Goal: Task Accomplishment & Management: Manage account settings

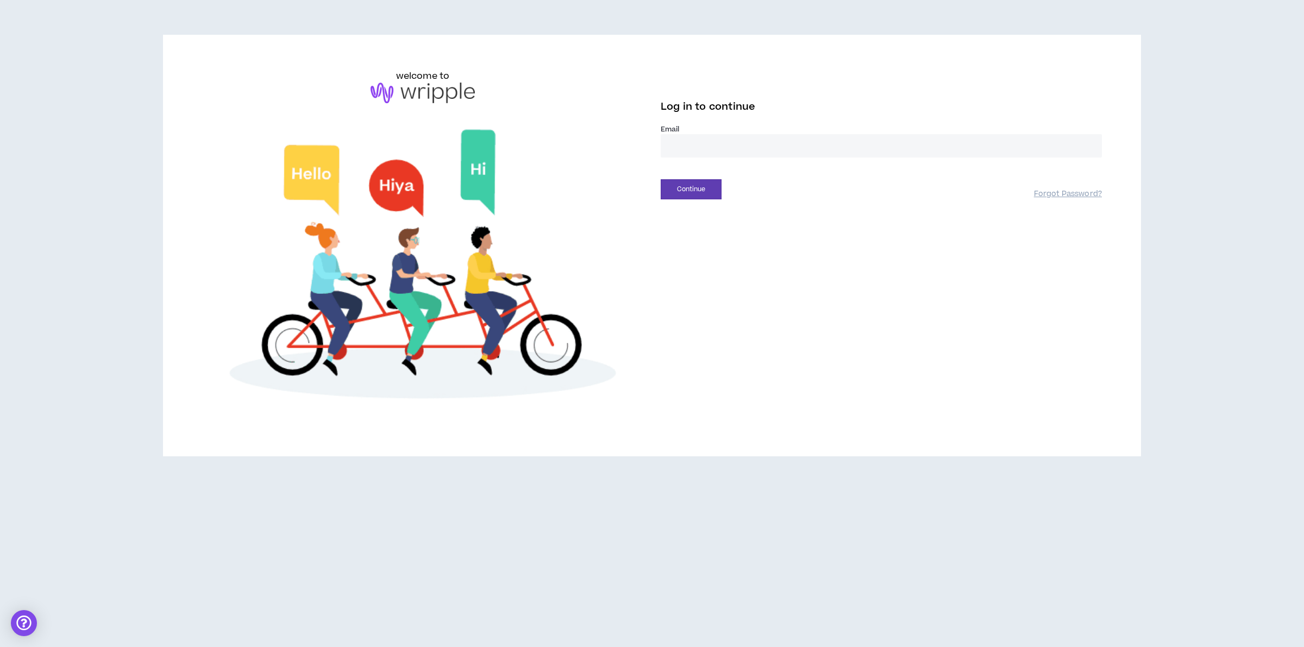
drag, startPoint x: 712, startPoint y: 150, endPoint x: 712, endPoint y: 158, distance: 7.1
click at [712, 150] on input "email" at bounding box center [881, 145] width 441 height 23
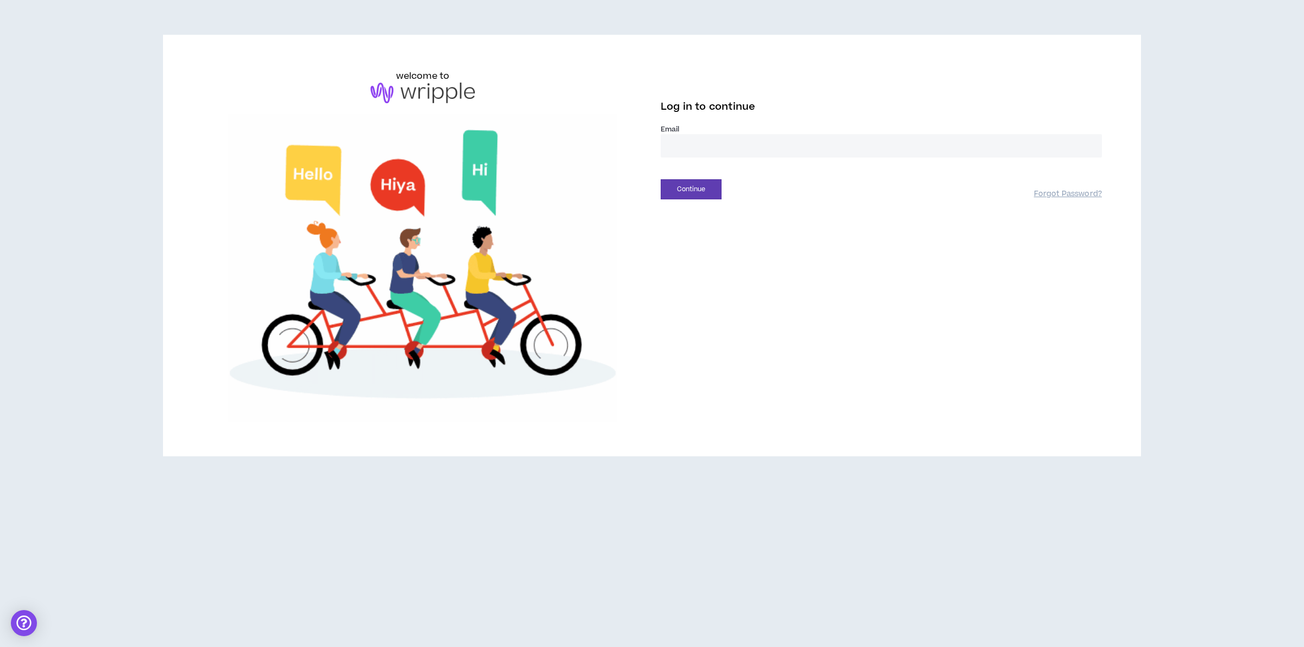
type input "**********"
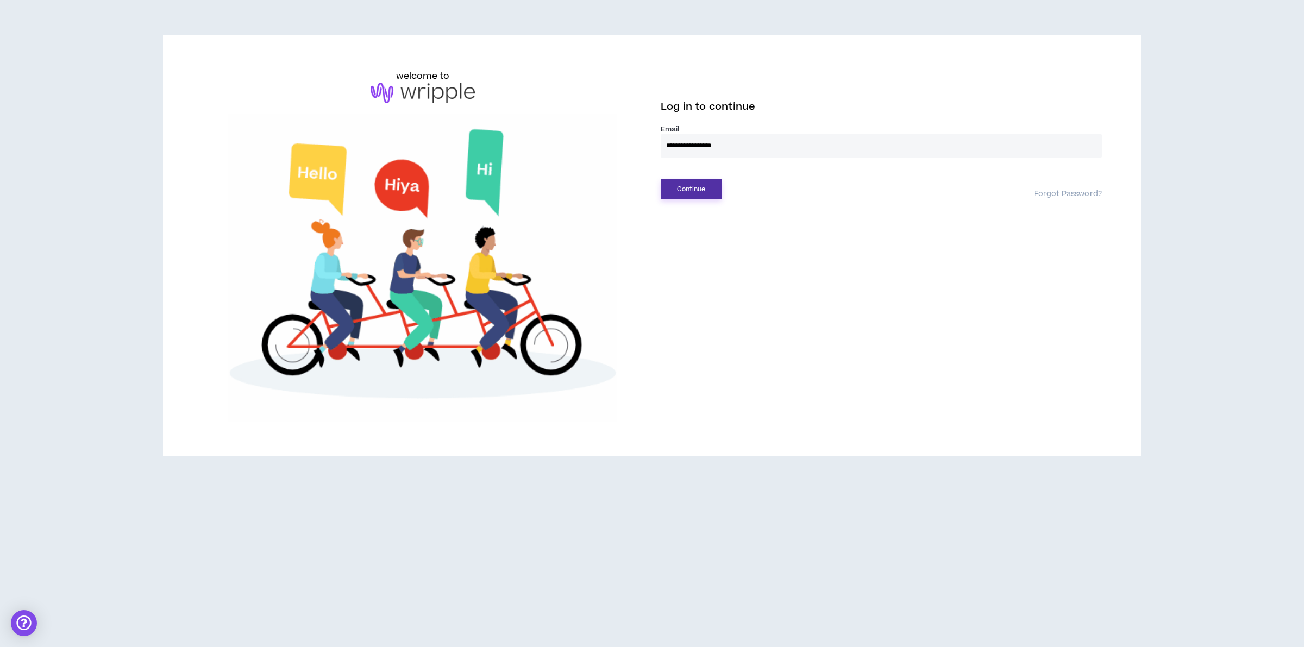
click at [682, 193] on button "Continue" at bounding box center [691, 189] width 61 height 20
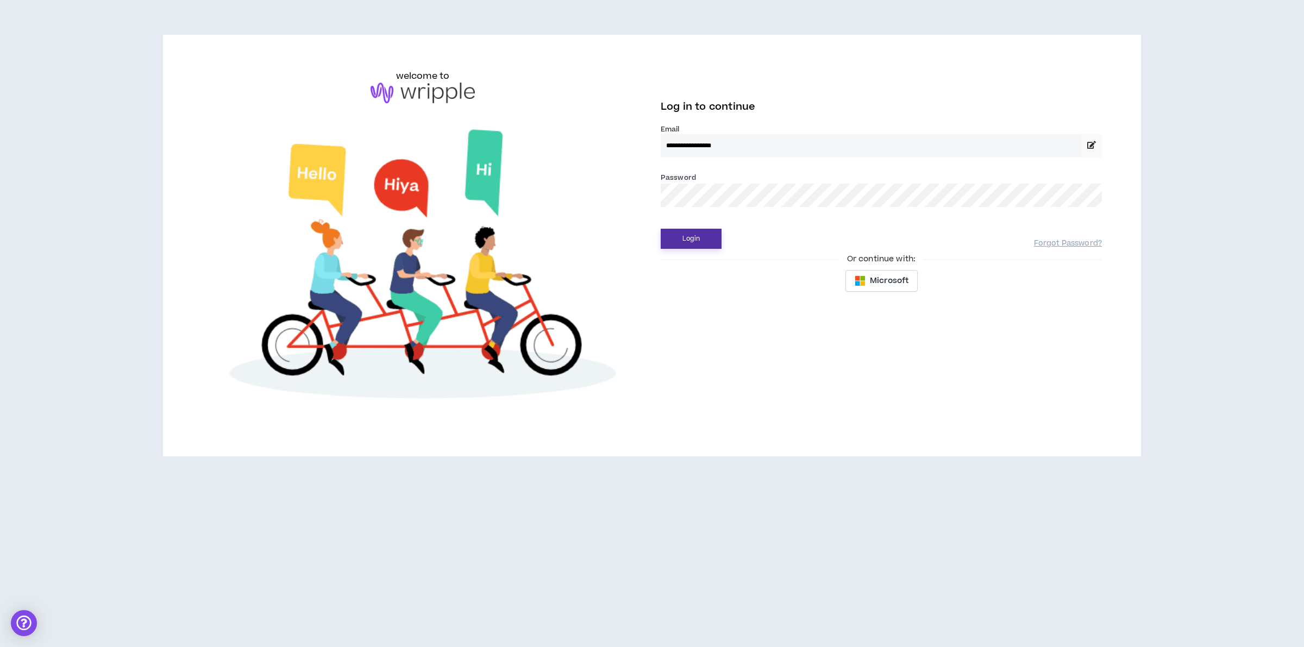
click at [693, 237] on button "Login" at bounding box center [691, 239] width 61 height 20
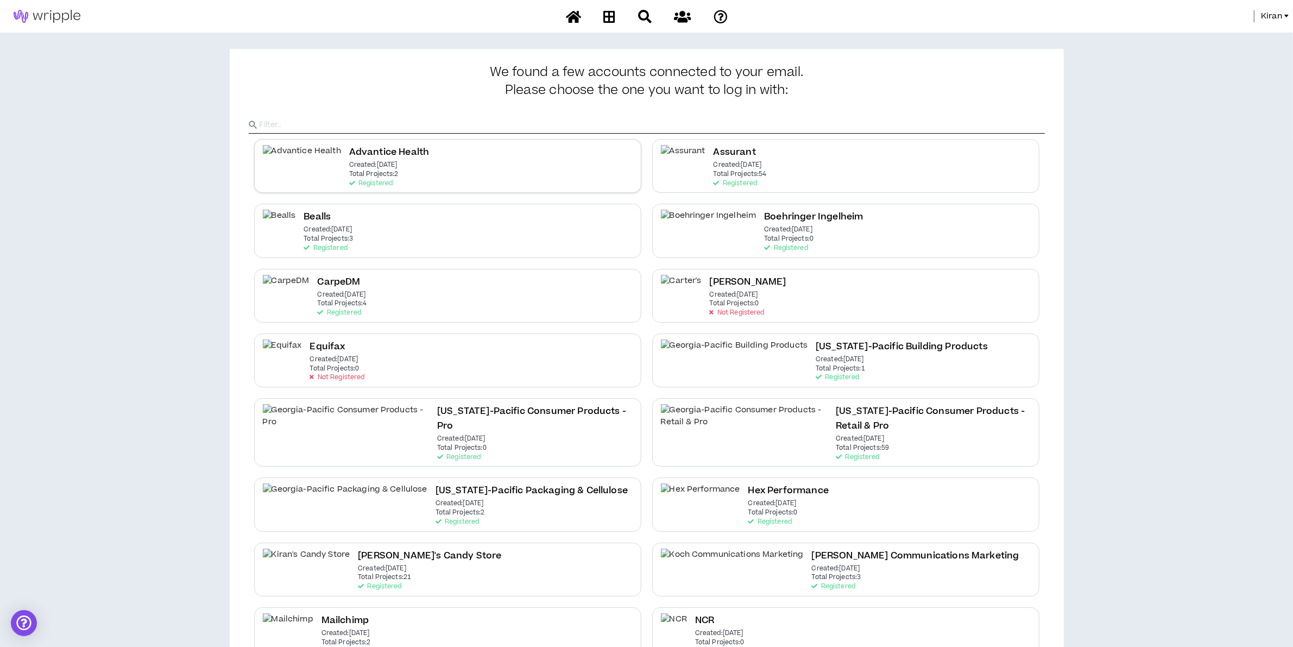
click at [537, 159] on div "Advantice Health Created: [DATE] Total Projects: 2 Registered" at bounding box center [447, 166] width 387 height 54
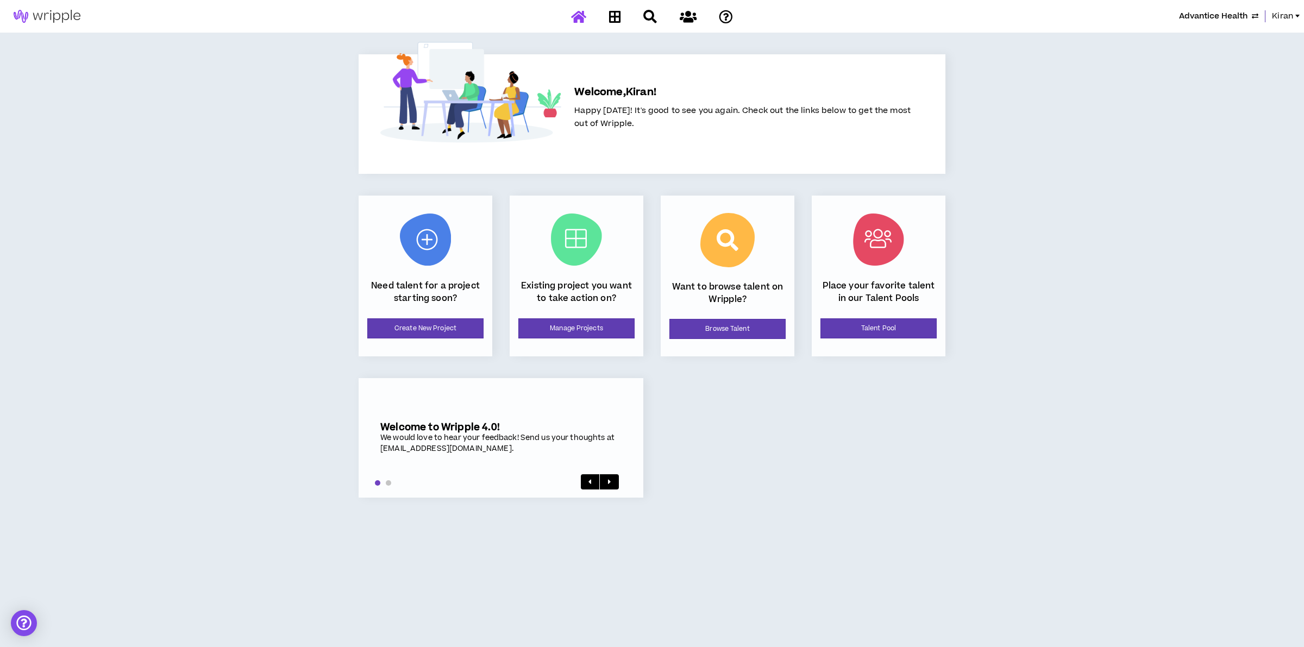
click at [563, 341] on div "Existing project you want to take action on? Manage Projects" at bounding box center [577, 276] width 134 height 161
click at [560, 332] on link "Manage Projects" at bounding box center [576, 328] width 116 height 20
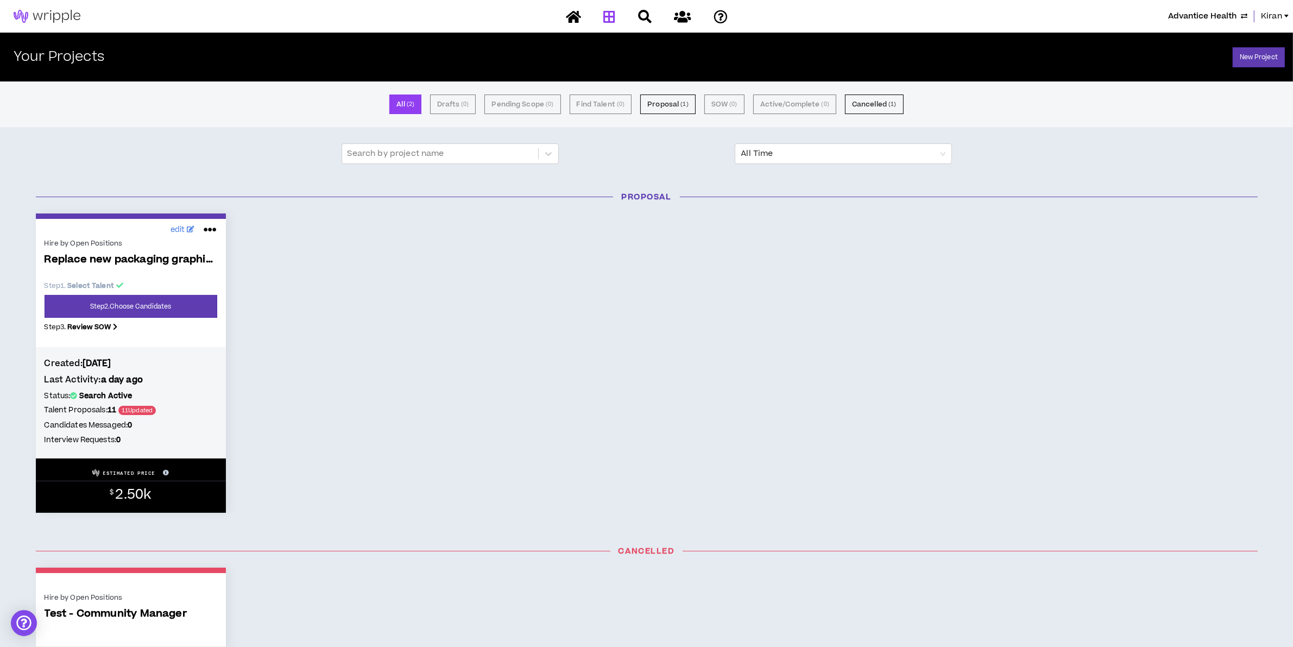
click at [213, 229] on icon at bounding box center [210, 229] width 13 height 17
click at [162, 253] on button "Cancel" at bounding box center [174, 255] width 95 height 21
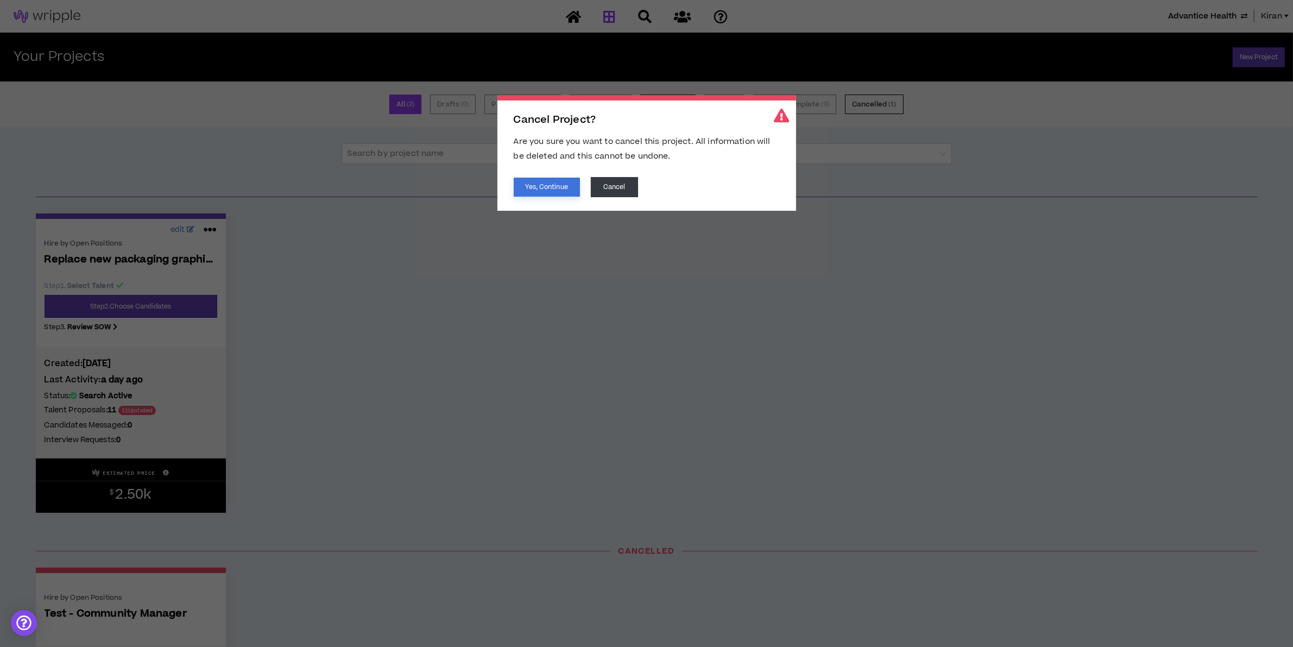
click at [561, 183] on button "Yes, Continue" at bounding box center [547, 187] width 66 height 19
